Goal: Task Accomplishment & Management: Manage account settings

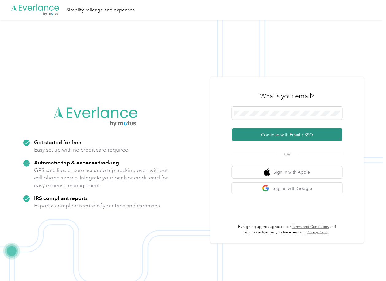
click at [246, 136] on button "Continue with Email / SSO" at bounding box center [287, 134] width 111 height 13
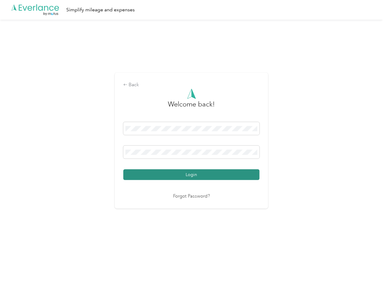
click at [153, 172] on button "Login" at bounding box center [191, 174] width 136 height 11
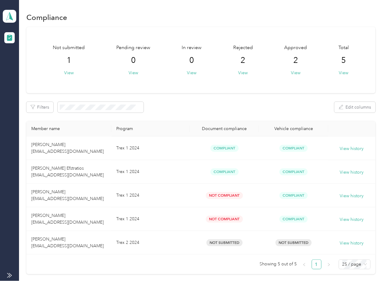
drag, startPoint x: 210, startPoint y: 90, endPoint x: 99, endPoint y: 73, distance: 112.1
click at [210, 90] on div "Not submitted 1 View Pending review 0 View In review 0 View Rejected 2 View App…" at bounding box center [200, 60] width 349 height 66
click at [13, 19] on icon at bounding box center [9, 16] width 9 height 9
click at [25, 64] on div "Log out" at bounding box center [20, 64] width 24 height 6
